Goal: Task Accomplishment & Management: Manage account settings

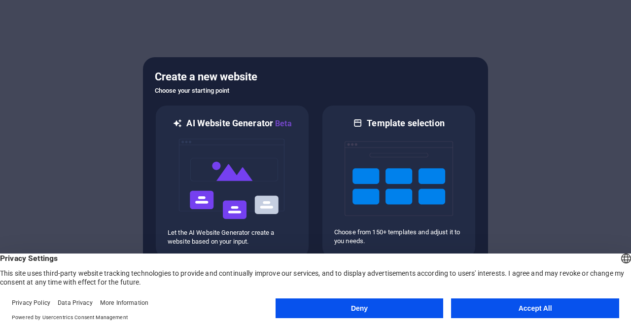
click at [514, 307] on button "Accept All" at bounding box center [535, 308] width 168 height 20
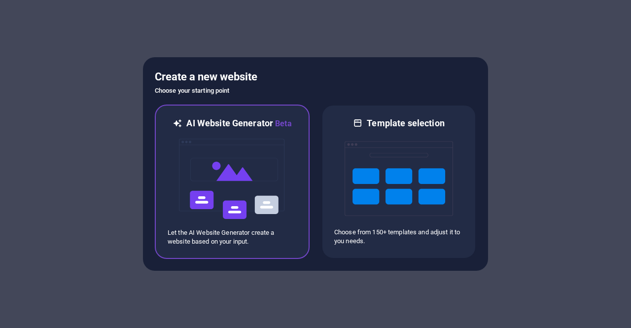
click at [274, 182] on img at bounding box center [232, 179] width 108 height 99
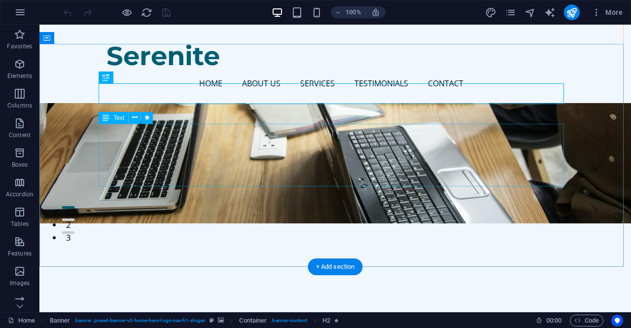
scroll to position [99, 0]
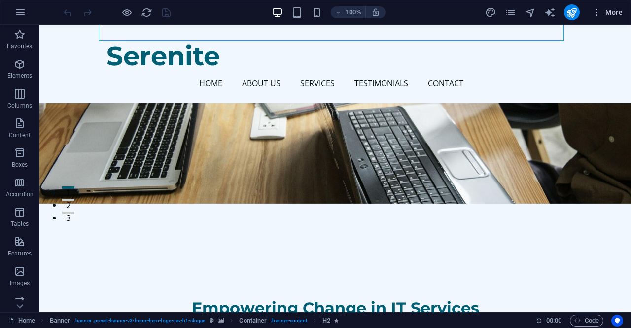
click at [617, 4] on button "More" at bounding box center [607, 12] width 39 height 16
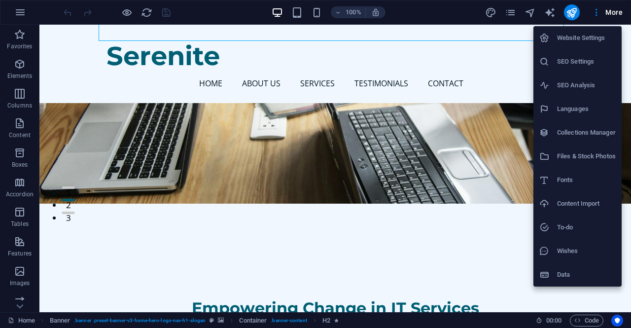
click at [6, 23] on div at bounding box center [315, 164] width 631 height 328
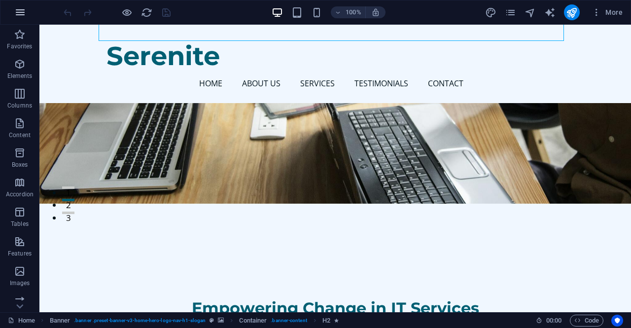
click at [13, 13] on button "button" at bounding box center [20, 12] width 24 height 24
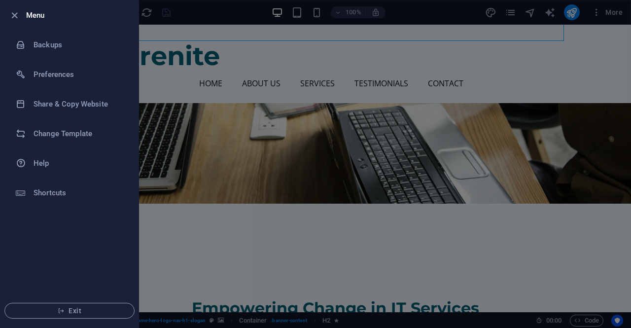
click at [222, 211] on div at bounding box center [315, 164] width 631 height 328
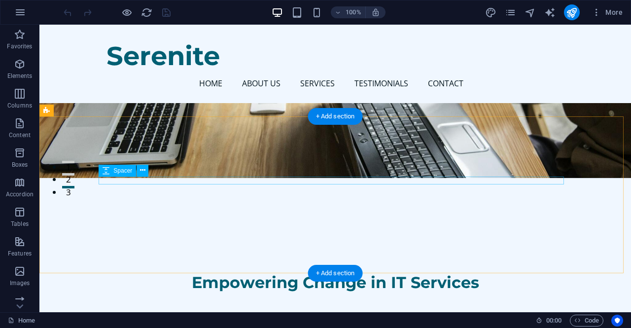
scroll to position [0, 0]
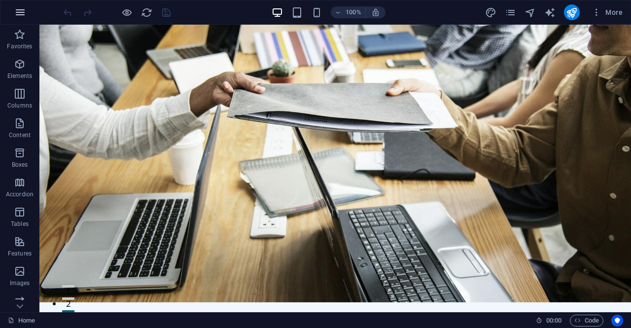
click at [13, 12] on button "button" at bounding box center [20, 12] width 24 height 24
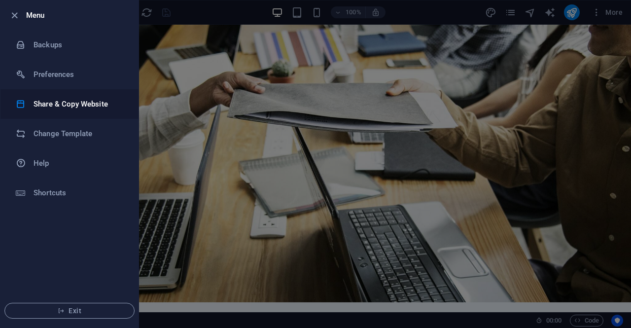
click at [65, 106] on h6 "Share & Copy Website" at bounding box center [79, 104] width 91 height 12
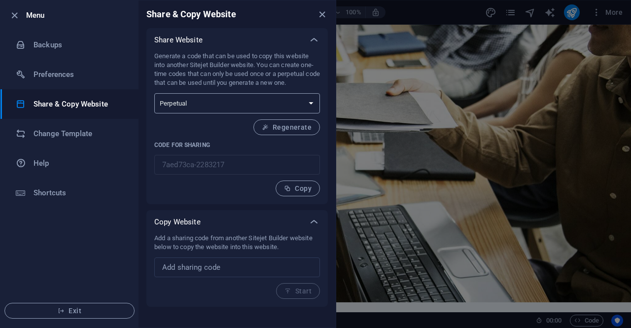
click at [204, 100] on select "One-time Perpetual" at bounding box center [237, 103] width 166 height 20
click at [41, 46] on h6 "Backups" at bounding box center [79, 45] width 91 height 12
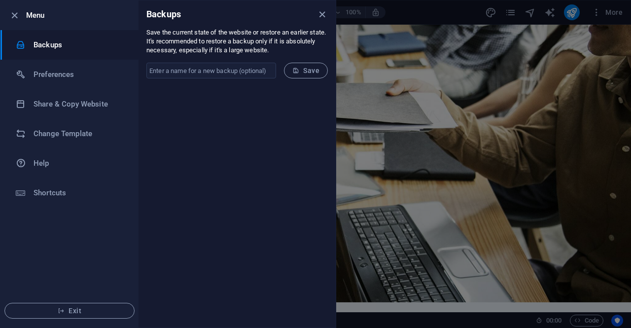
click at [423, 147] on div at bounding box center [315, 164] width 631 height 328
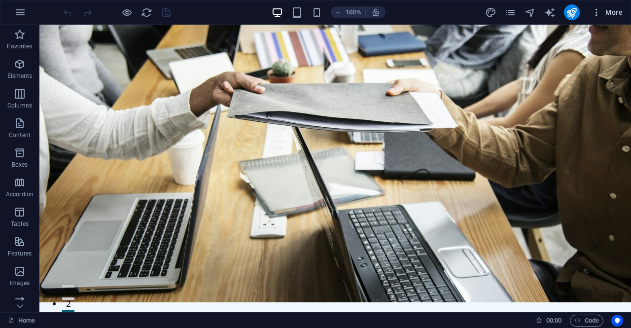
click at [605, 10] on span "More" at bounding box center [607, 12] width 31 height 10
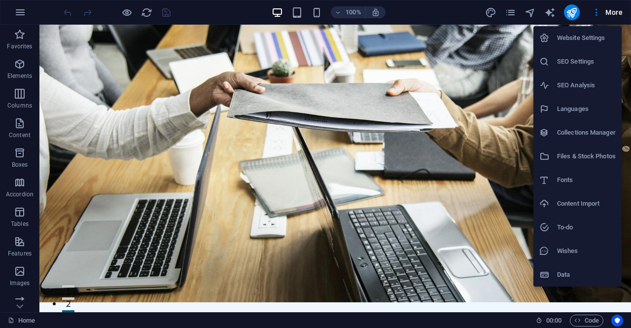
click at [478, 261] on div at bounding box center [315, 164] width 631 height 328
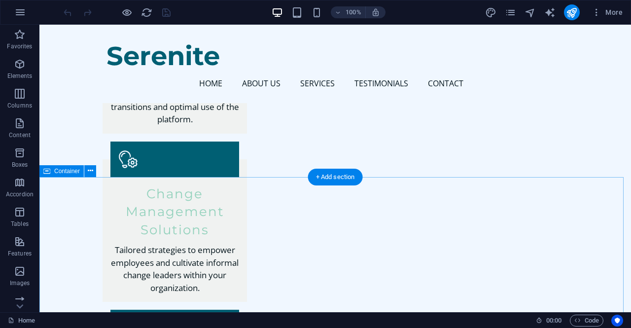
scroll to position [1528, 0]
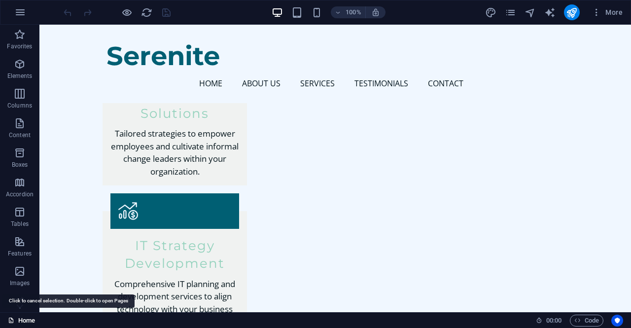
click at [17, 317] on link "Home" at bounding box center [21, 320] width 27 height 12
click at [25, 321] on link "Home" at bounding box center [21, 320] width 27 height 12
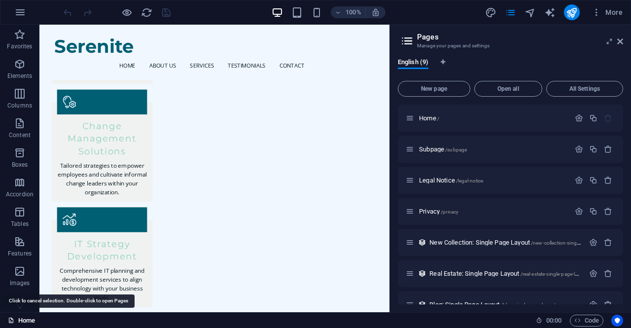
scroll to position [1620, 0]
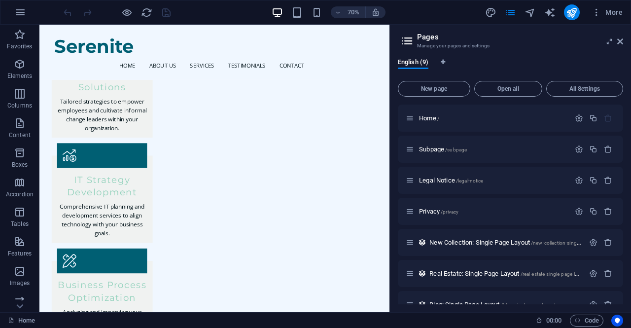
click at [623, 42] on aside "Pages Manage your pages and settings English (9) New page Open all All Settings…" at bounding box center [510, 168] width 242 height 287
click at [618, 42] on icon at bounding box center [620, 41] width 6 height 8
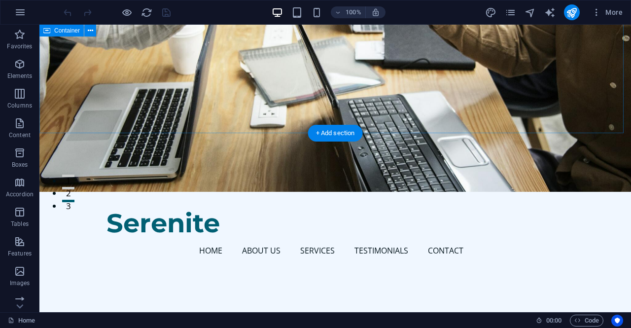
scroll to position [0, 0]
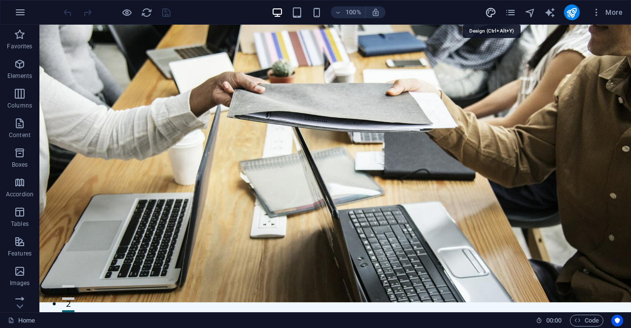
click at [487, 14] on icon "design" at bounding box center [490, 12] width 11 height 11
select select "px"
select select "200"
select select "px"
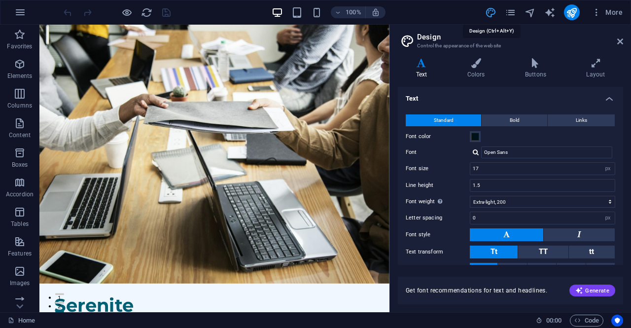
click at [487, 13] on icon "design" at bounding box center [490, 12] width 11 height 11
click at [629, 40] on aside "Design Control the appearance of the website Variants Text Colors Buttons Layou…" at bounding box center [510, 168] width 242 height 287
click at [624, 40] on aside "Design Control the appearance of the website Variants Text Colors Buttons Layou…" at bounding box center [510, 168] width 242 height 287
click at [623, 40] on aside "Design Control the appearance of the website Variants Text Colors Buttons Layou…" at bounding box center [510, 168] width 242 height 287
click at [619, 40] on icon at bounding box center [620, 41] width 6 height 8
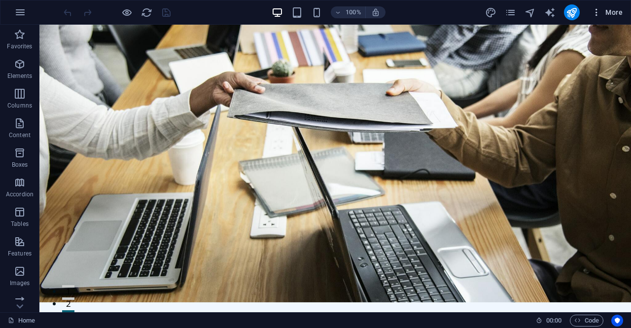
click at [595, 7] on button "More" at bounding box center [607, 12] width 39 height 16
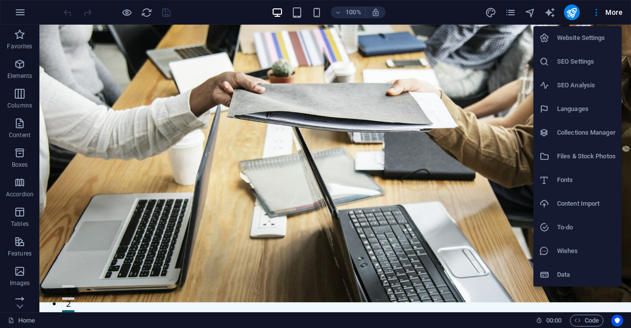
click at [565, 42] on h6 "Website Settings" at bounding box center [586, 38] width 59 height 12
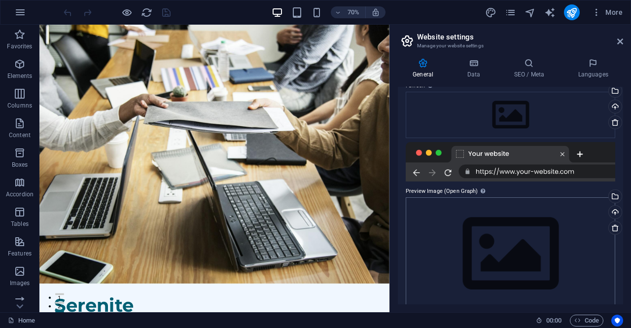
scroll to position [118, 0]
